Goal: Contribute content

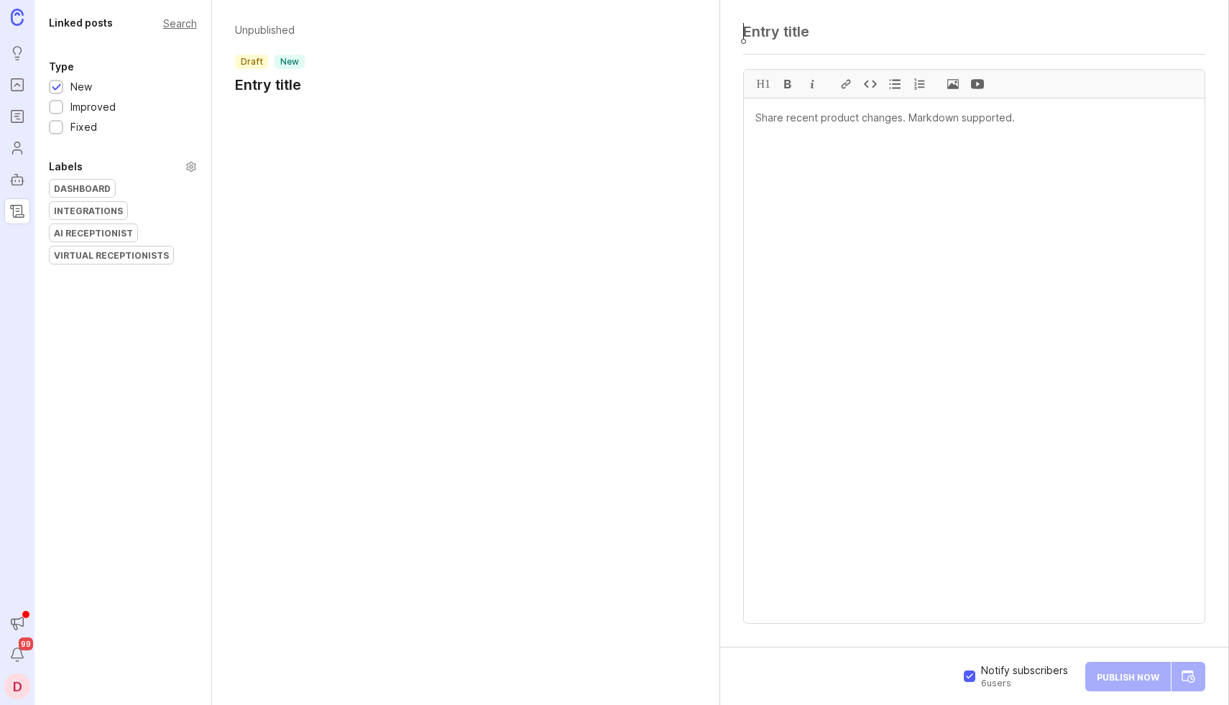
paste textarea "AI Receptionist Update: [DATE]"
type textarea "AI Receptionist Update: [DATE]"
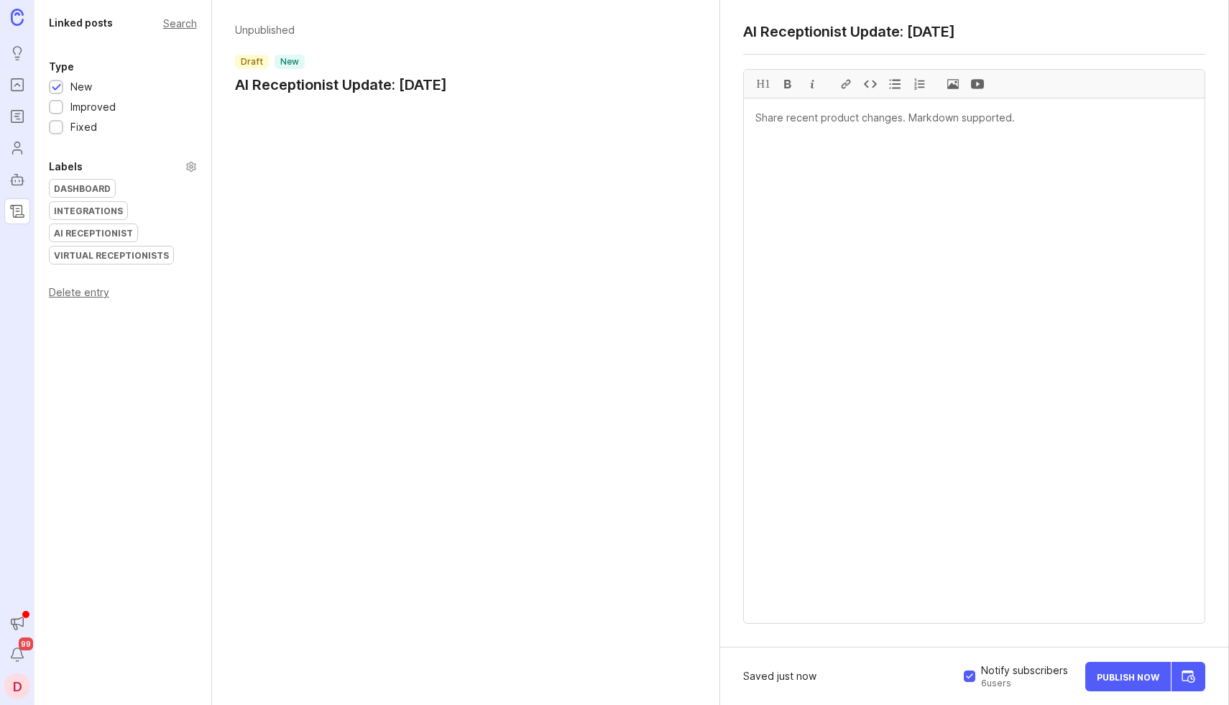
click at [807, 125] on textarea at bounding box center [974, 360] width 461 height 524
paste textarea "Fixes Fixed an issue with AI Receptionist occasionally saying technical phrases…"
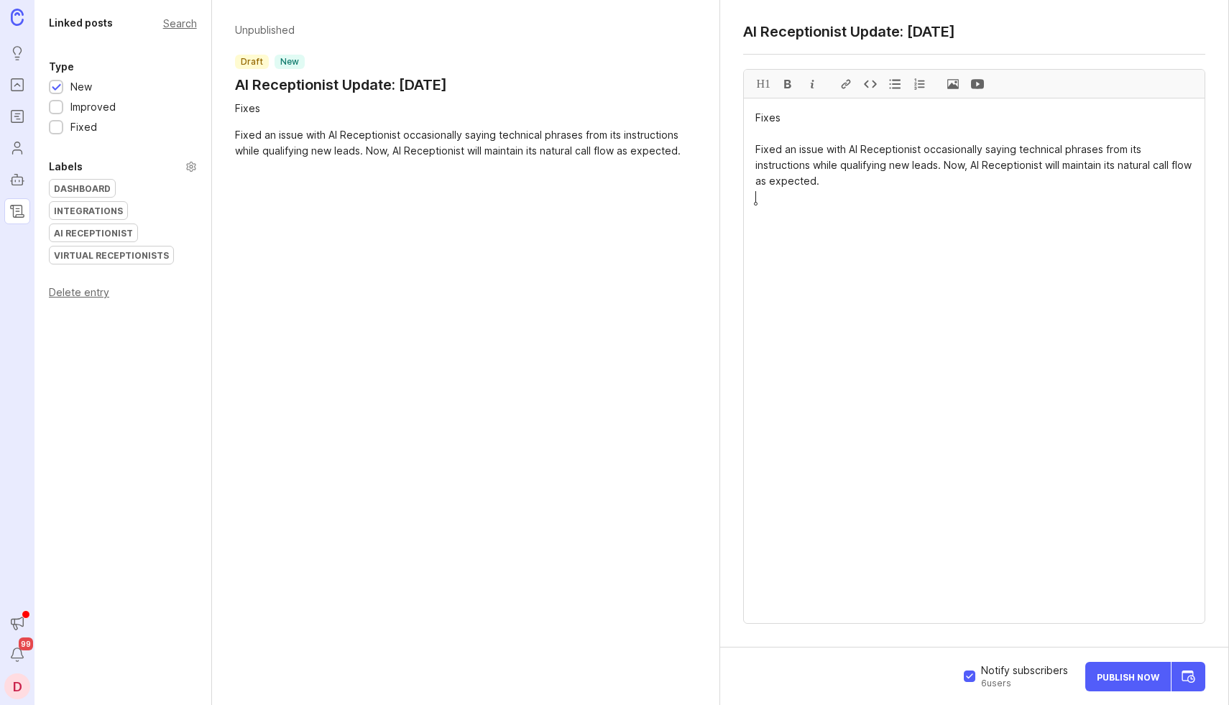
click at [764, 124] on textarea "Fixes Fixed an issue with AI Receptionist occasionally saying technical phrases…" at bounding box center [974, 360] width 461 height 524
click at [762, 85] on div "H1" at bounding box center [763, 84] width 24 height 28
drag, startPoint x: 842, startPoint y: 185, endPoint x: 750, endPoint y: 149, distance: 98.5
click at [893, 82] on div at bounding box center [894, 84] width 24 height 28
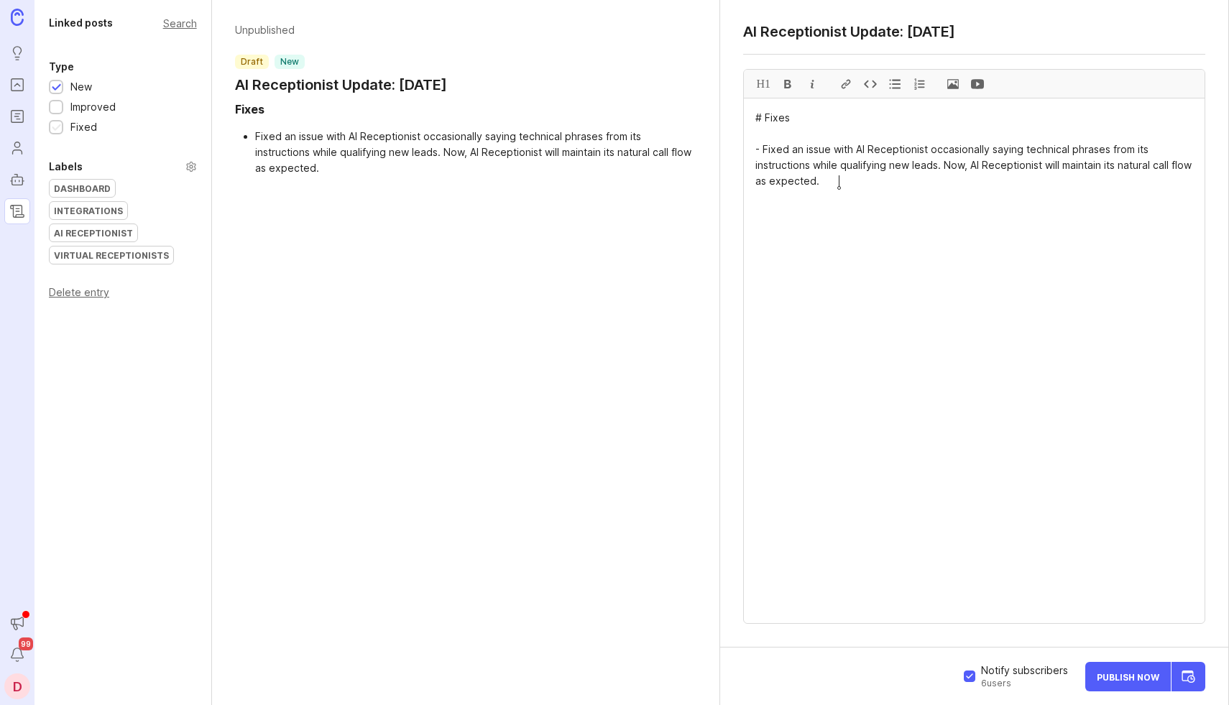
type textarea "# Fixes - Fixed an issue with AI Receptionist occasionally saying technical phr…"
click at [84, 124] on div "Fixed" at bounding box center [83, 127] width 27 height 16
click at [77, 85] on div "New" at bounding box center [81, 87] width 22 height 16
click at [110, 224] on div "AI Receptionist" at bounding box center [94, 232] width 88 height 17
click at [17, 205] on icon "Changelog" at bounding box center [17, 209] width 10 height 9
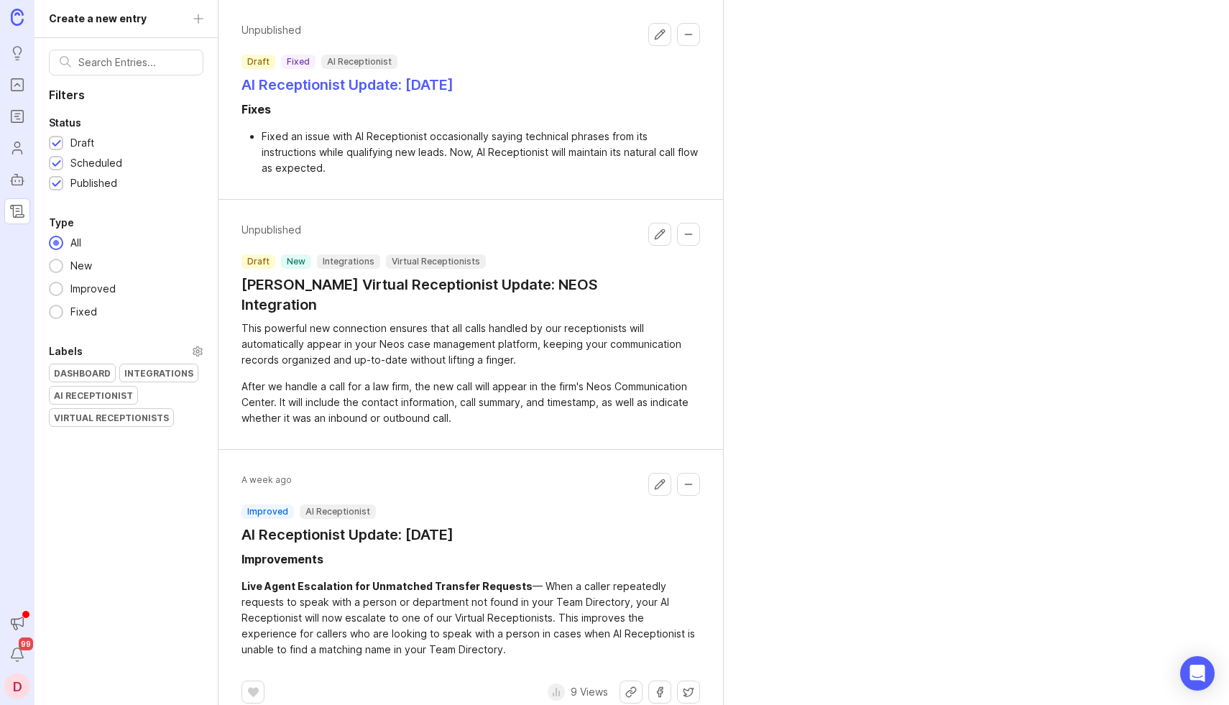
click at [453, 88] on h1 "AI Receptionist Update: [DATE]" at bounding box center [347, 85] width 212 height 20
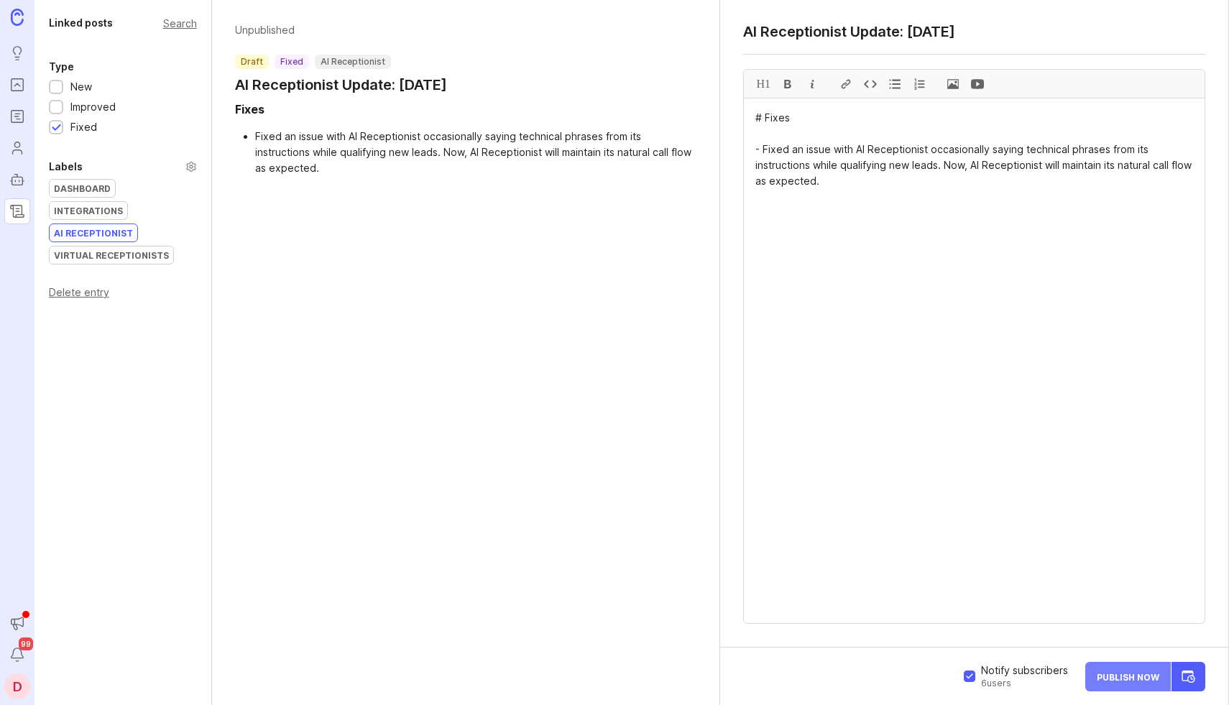
click at [1114, 680] on button "Publish Now" at bounding box center [1127, 676] width 85 height 29
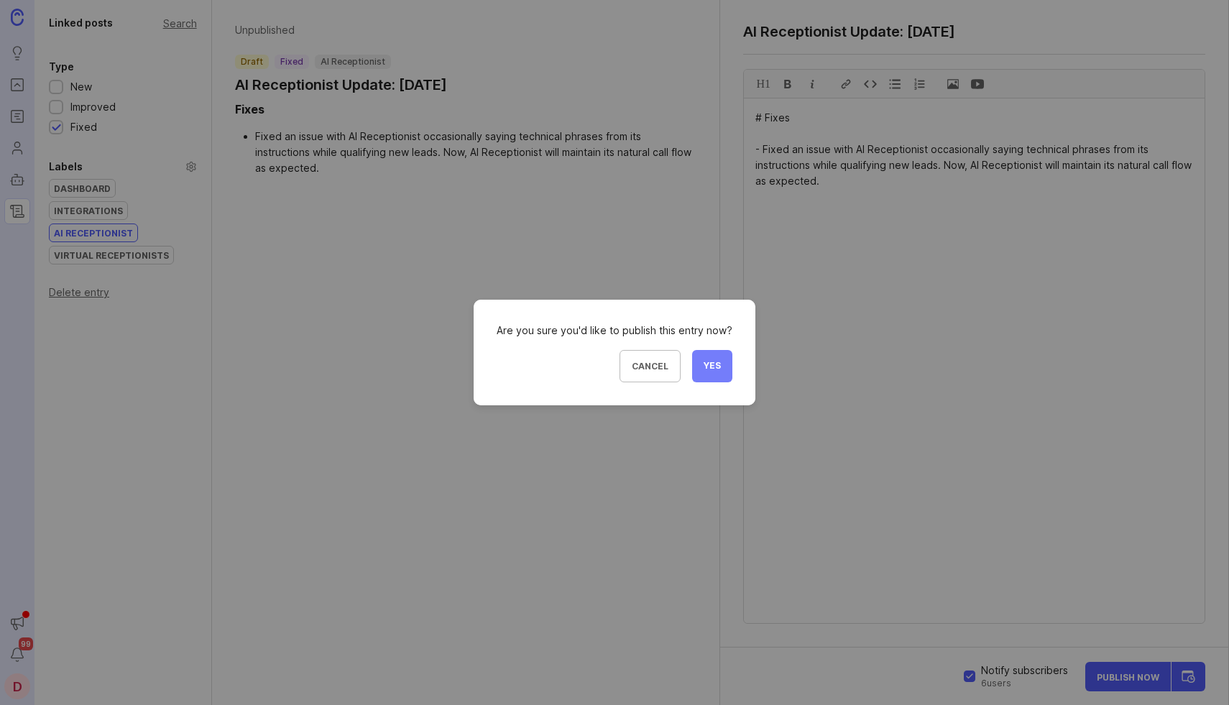
click at [716, 363] on span "Yes" at bounding box center [711, 366] width 17 height 12
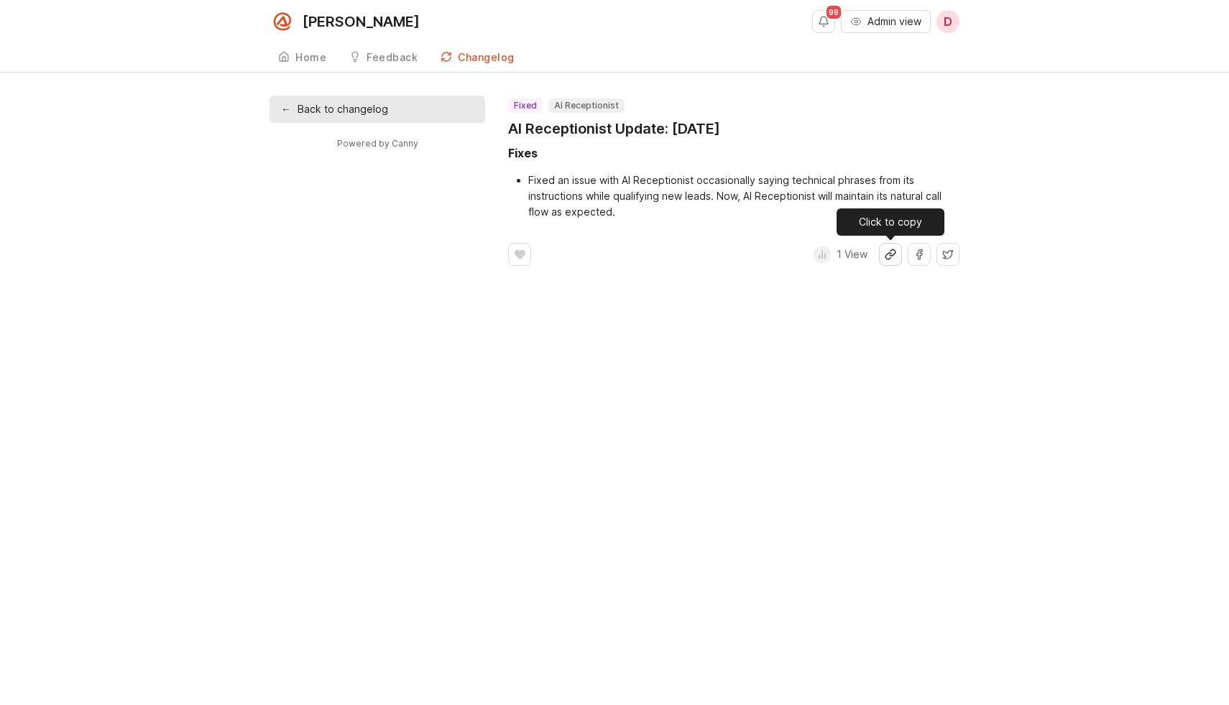
click at [892, 260] on button "Share link" at bounding box center [890, 254] width 23 height 23
